Goal: Transaction & Acquisition: Purchase product/service

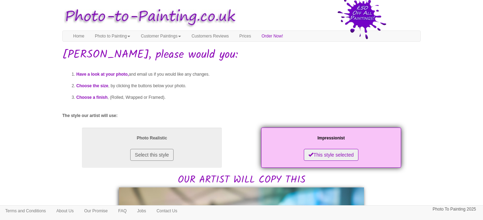
click at [312, 107] on div "Have a look at your photo, and email us if you would like any changes. Choose t…" at bounding box center [241, 92] width 359 height 58
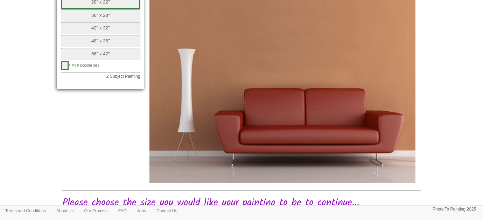
scroll to position [359, 0]
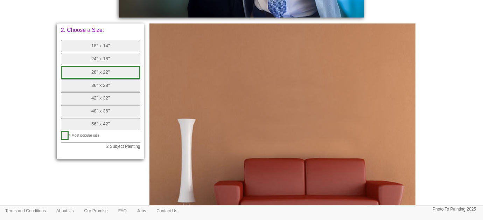
click at [112, 91] on div "18" x 14" 24" x 18" 28" x 22" 36" x 28" 42" x 32" 48" x 36" 56" x 42"" at bounding box center [101, 85] width 80 height 91
click at [112, 95] on button "42" x 32"" at bounding box center [101, 98] width 80 height 12
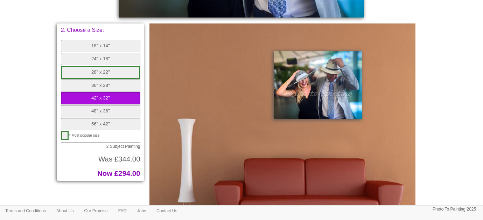
click at [109, 83] on button "36" x 28"" at bounding box center [101, 86] width 80 height 12
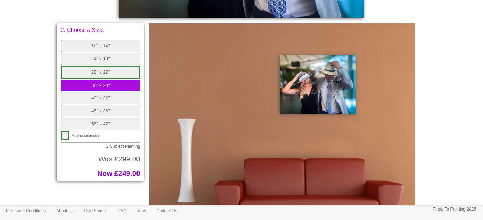
click at [108, 73] on button "28" x 22"" at bounding box center [101, 72] width 80 height 13
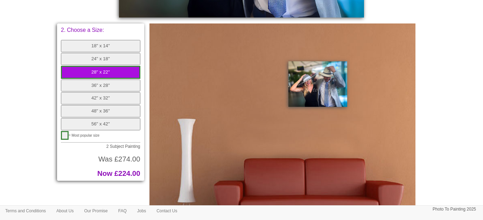
click at [112, 59] on button "24" x 18"" at bounding box center [101, 59] width 80 height 12
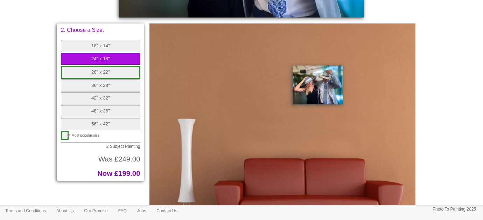
click at [110, 70] on button "28" x 22"" at bounding box center [101, 72] width 80 height 13
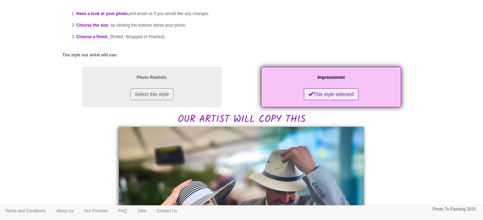
scroll to position [0, 0]
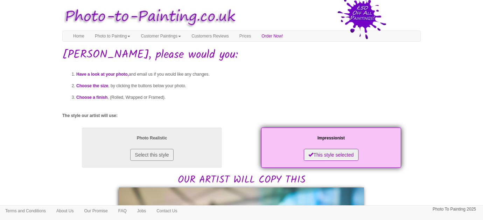
click at [334, 153] on button "This style selected" at bounding box center [331, 155] width 54 height 12
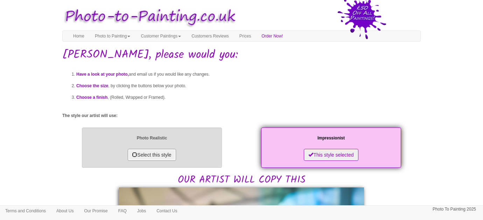
click at [168, 158] on button "Select this style" at bounding box center [152, 155] width 48 height 12
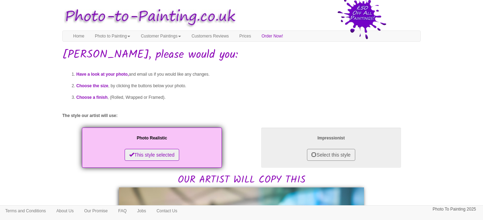
click at [268, 93] on li "Choose a finish , (Rolled, Wrapped or Framed)." at bounding box center [248, 98] width 345 height 12
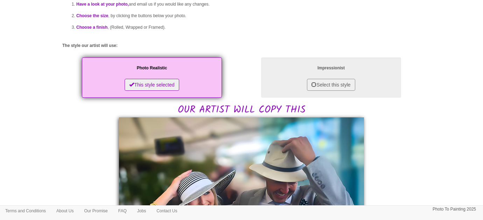
scroll to position [140, 0]
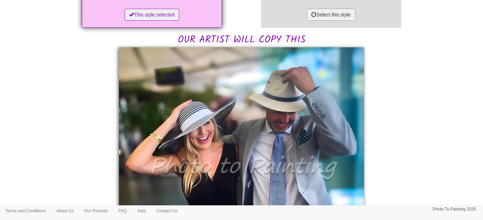
click at [336, 13] on button "Select this style" at bounding box center [331, 15] width 48 height 12
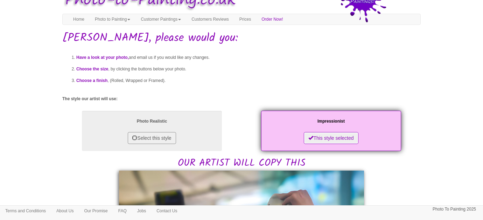
scroll to position [0, 0]
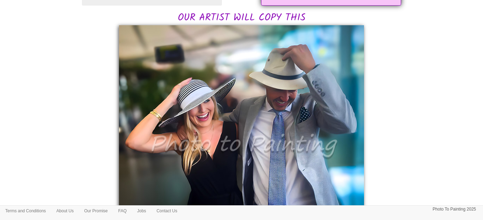
scroll to position [160, 0]
